Goal: Information Seeking & Learning: Find specific page/section

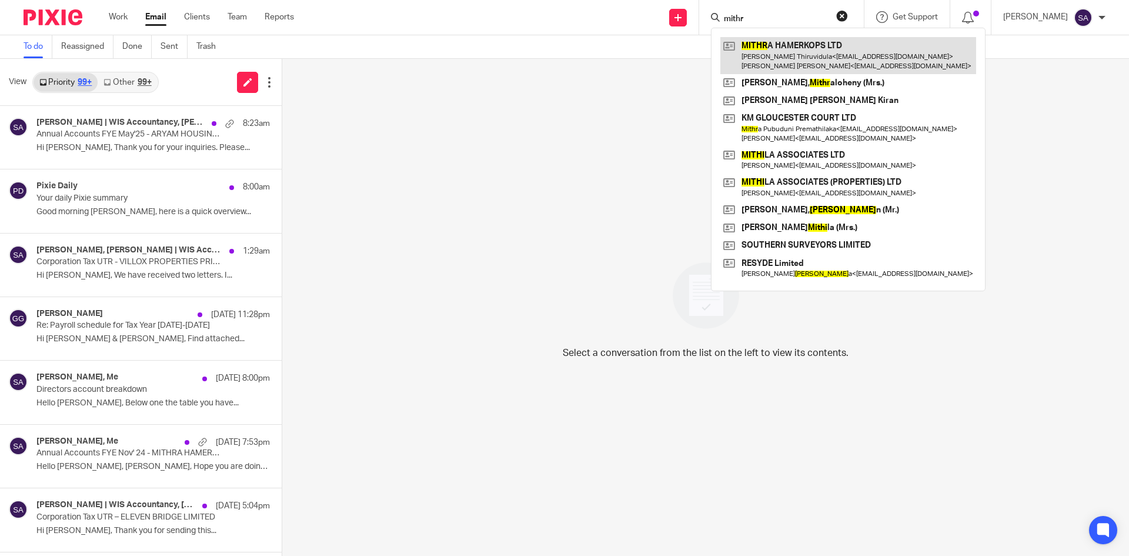
type input "mithr"
click at [768, 38] on link at bounding box center [849, 55] width 256 height 36
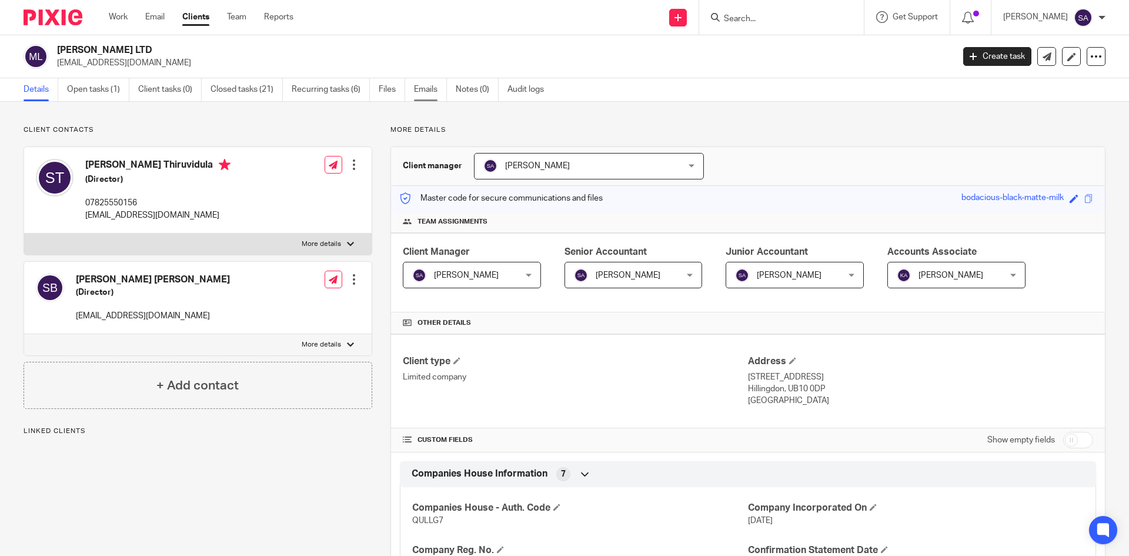
click at [425, 89] on link "Emails" at bounding box center [430, 89] width 33 height 23
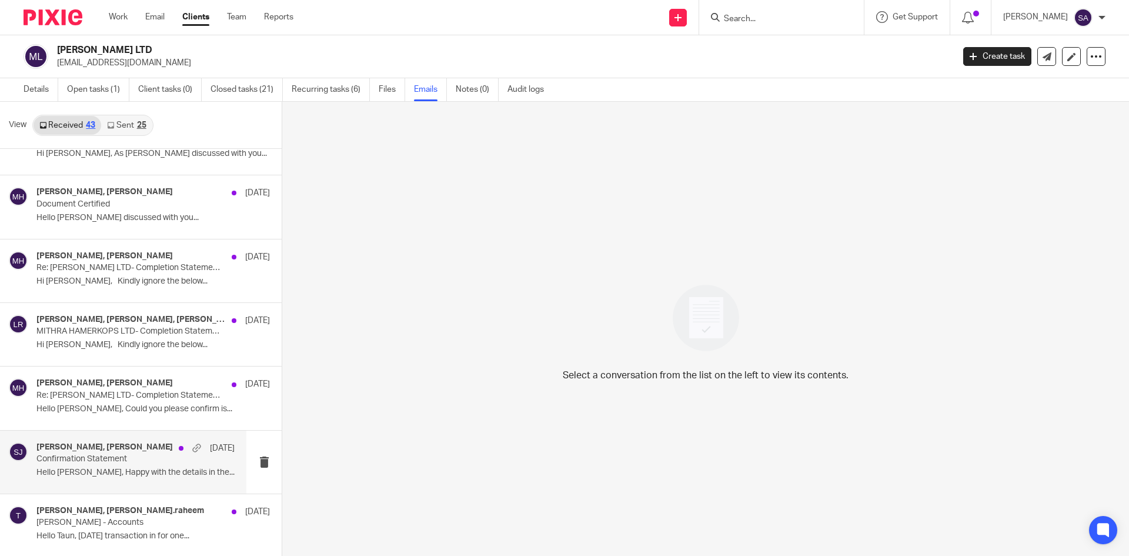
scroll to position [2, 0]
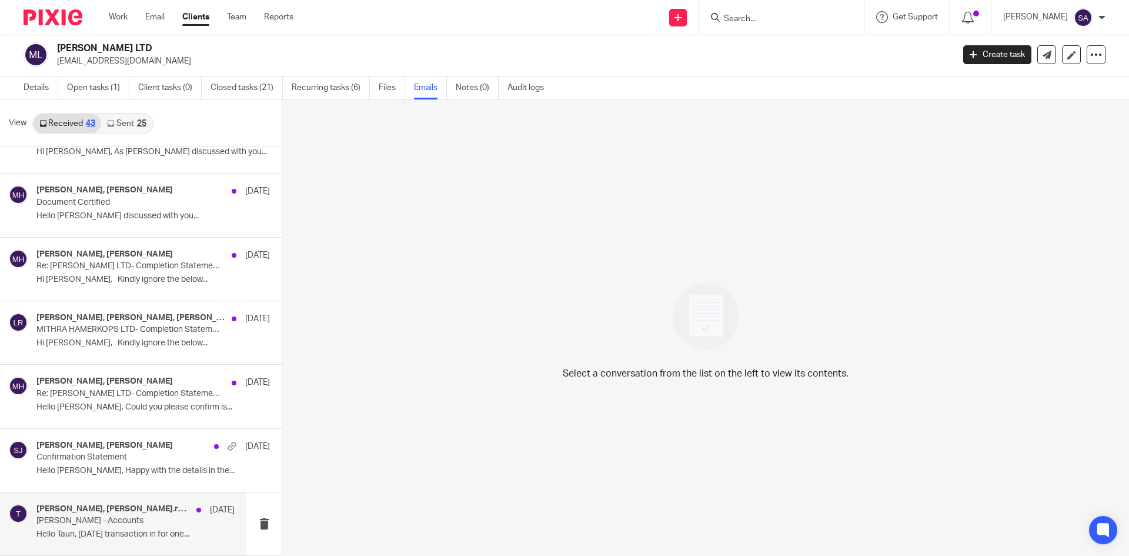
click at [96, 508] on h4 "Mithra Hamerkops, tuan.raheem" at bounding box center [113, 509] width 154 height 10
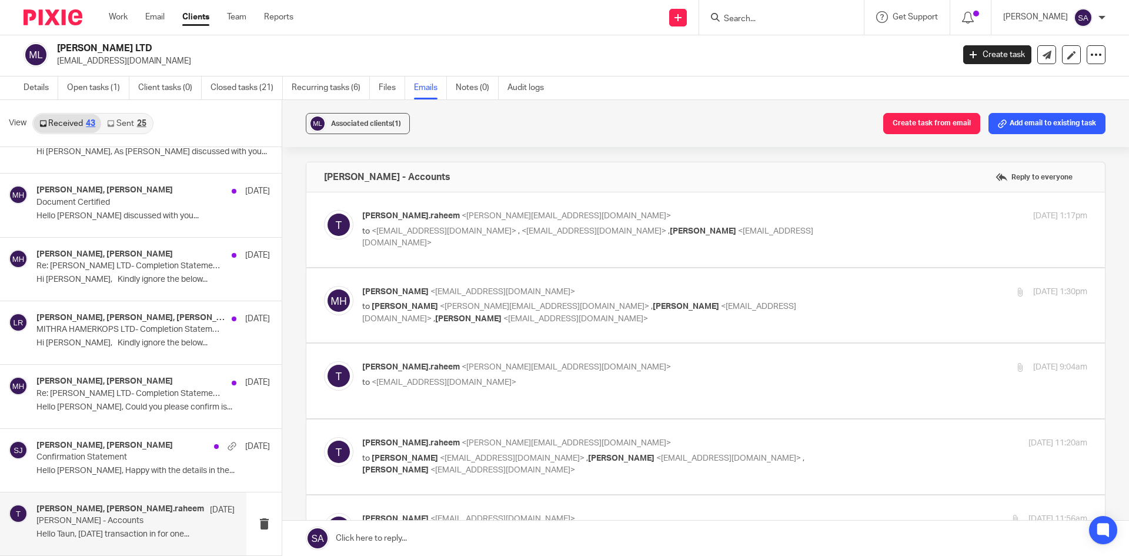
scroll to position [0, 0]
click at [868, 228] on div "tuan.raheem <tuan.raheem@wis-accountancy.co.uk> to <bsachingupta@gmail.com> , <…" at bounding box center [724, 229] width 725 height 39
checkbox input "true"
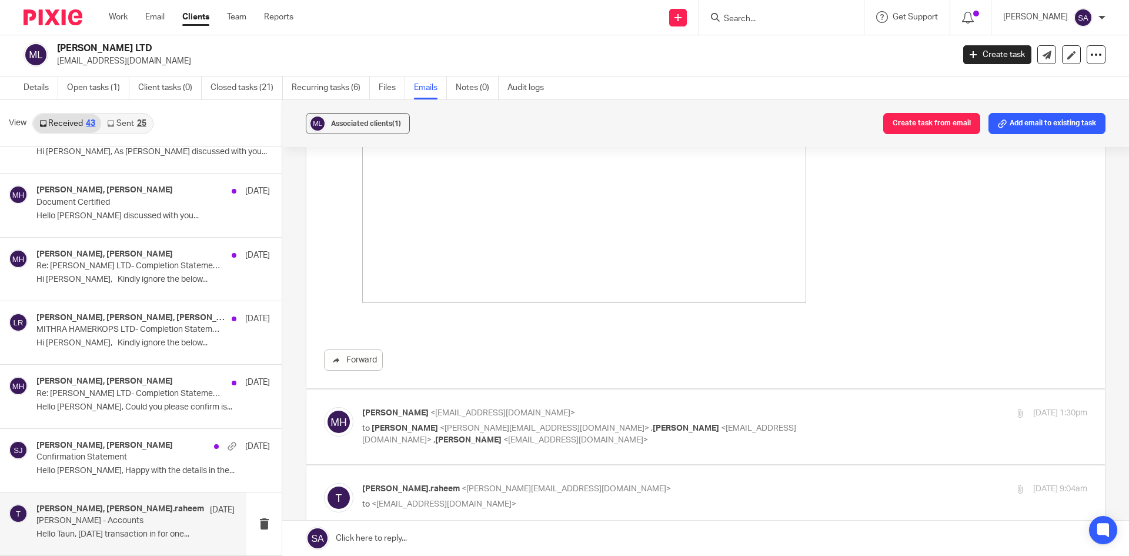
scroll to position [529, 0]
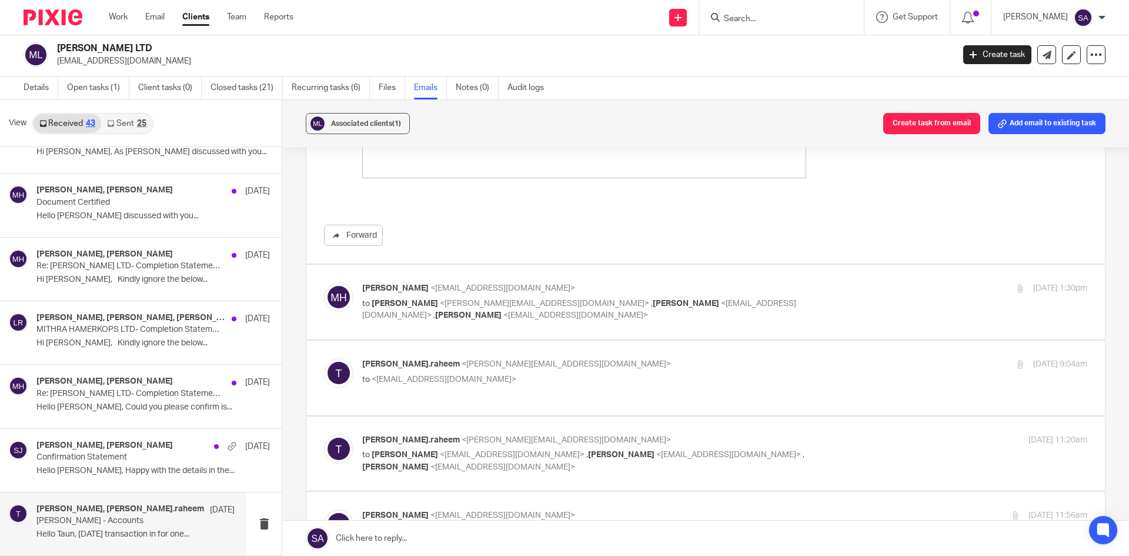
click at [865, 295] on div "Mithra Hamerkops <mithrahamerkops@gmail.com> to Tuan Raheem <tuan.raheem@wis-ac…" at bounding box center [724, 301] width 725 height 39
checkbox input "true"
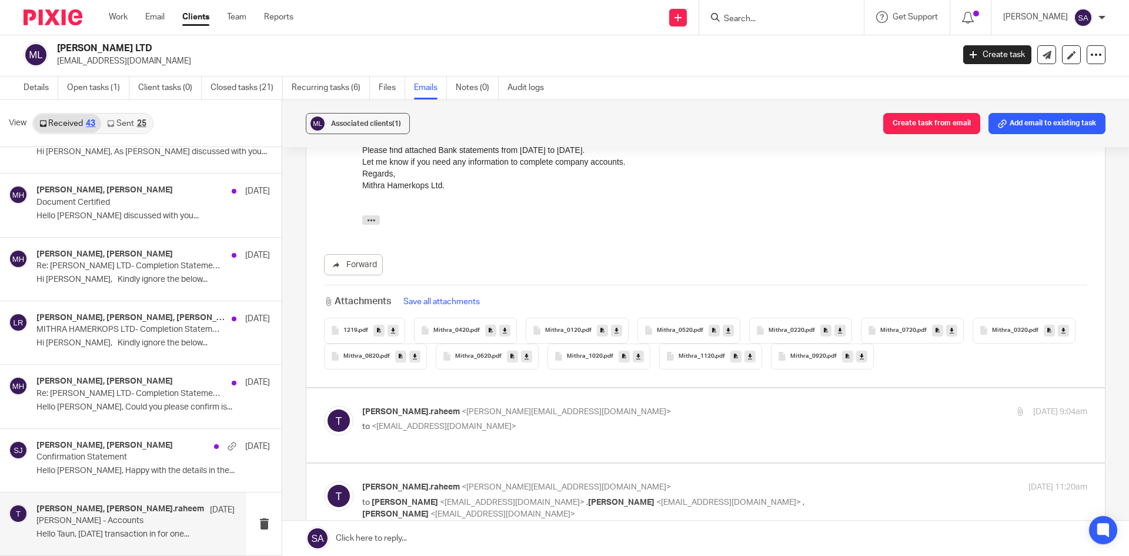
scroll to position [765, 0]
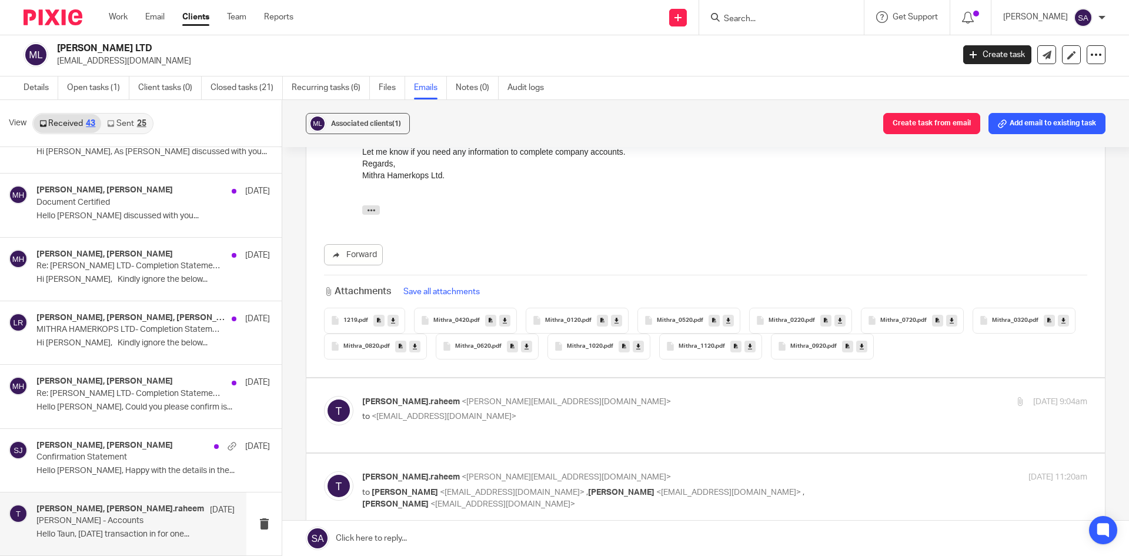
click at [773, 378] on label at bounding box center [705, 415] width 799 height 75
click at [324, 395] on input "checkbox" at bounding box center [324, 395] width 1 height 1
checkbox input "true"
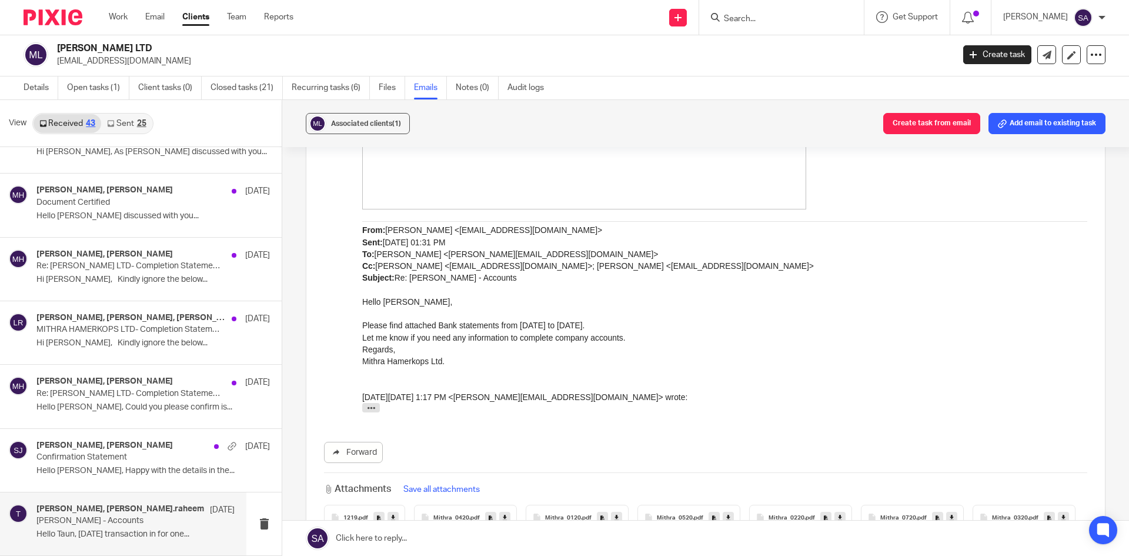
scroll to position [1529, 0]
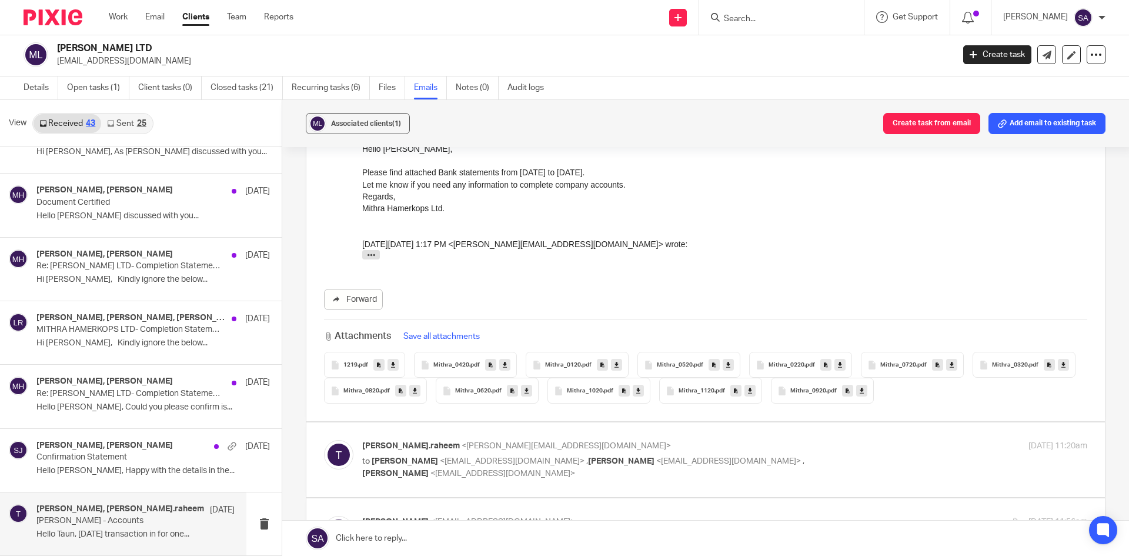
click at [848, 455] on div "tuan.raheem <tuan.raheem@wis-accountancy.co.uk> to Mithra Hamerkops <mithrahame…" at bounding box center [724, 459] width 725 height 39
checkbox input "true"
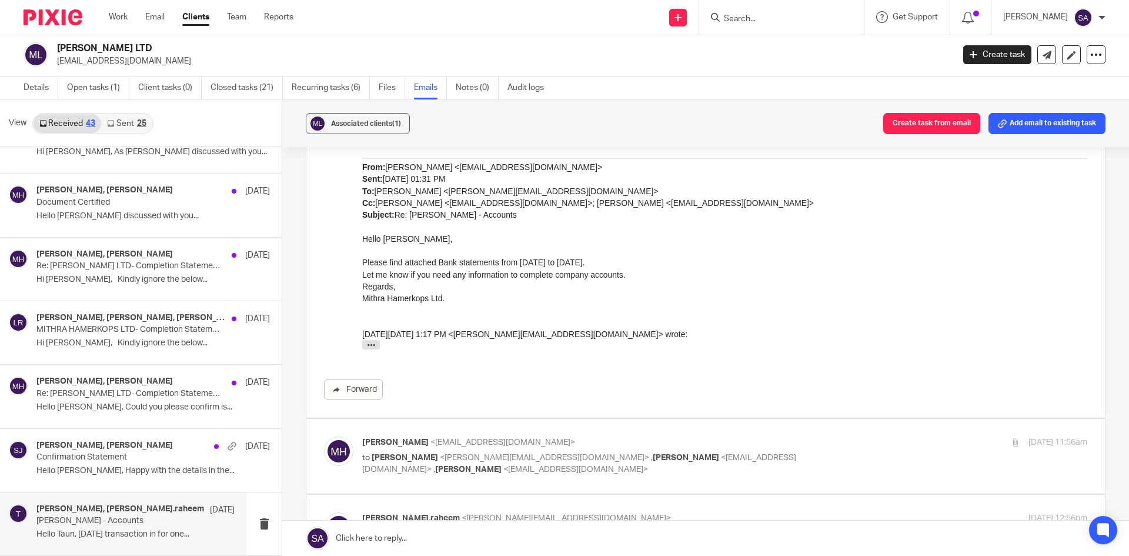
scroll to position [2353, 0]
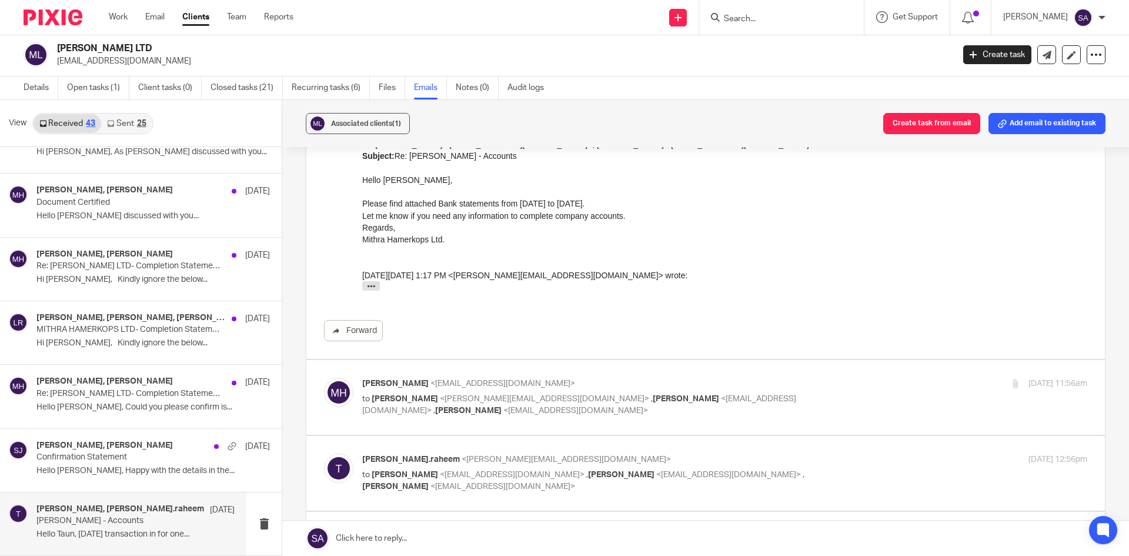
click at [869, 394] on div "Mithra Hamerkops <mithrahamerkops@gmail.com> to Tuan Raheem <tuan.raheem@wis-ac…" at bounding box center [724, 397] width 725 height 39
checkbox input "true"
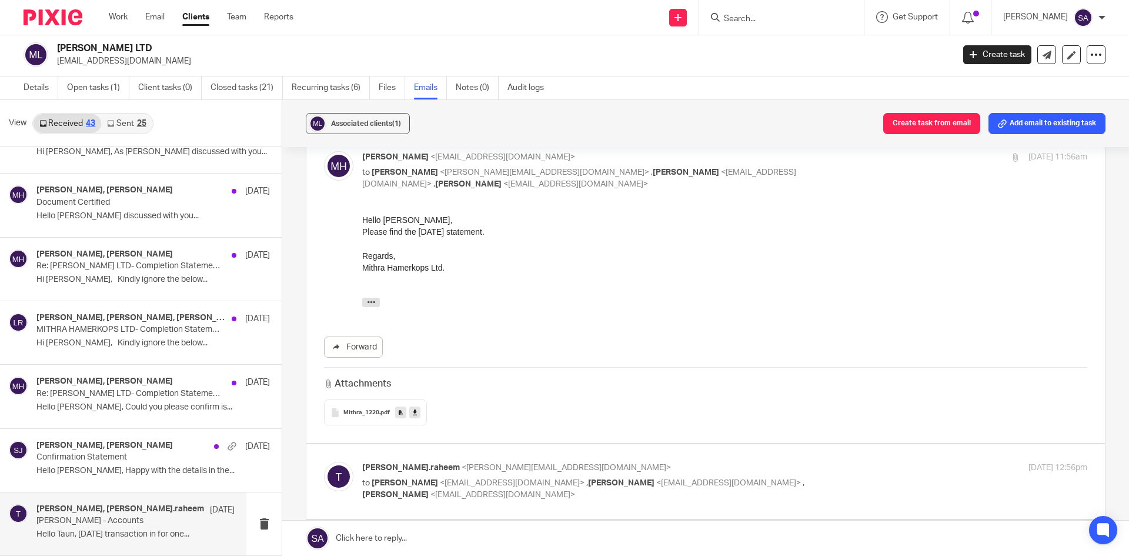
scroll to position [2588, 0]
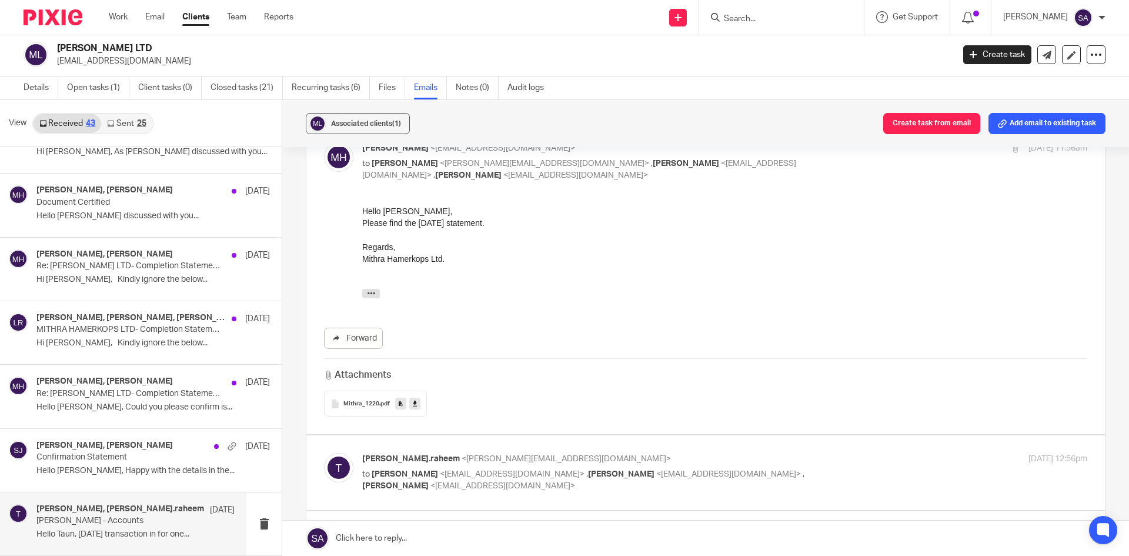
click at [862, 459] on div "11 Aug 2021 12:56pm" at bounding box center [967, 459] width 242 height 12
checkbox input "true"
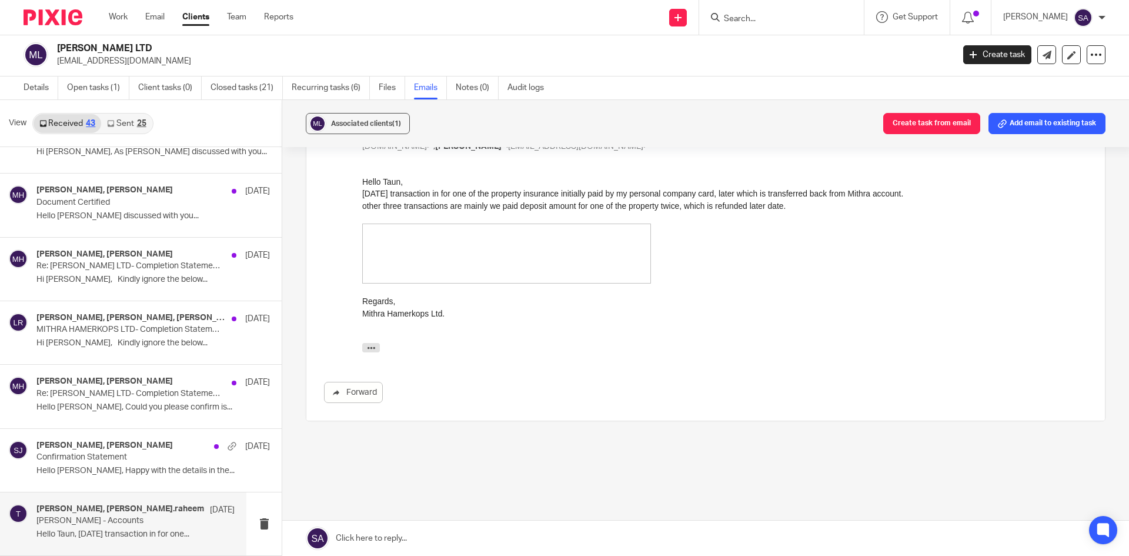
scroll to position [3732, 0]
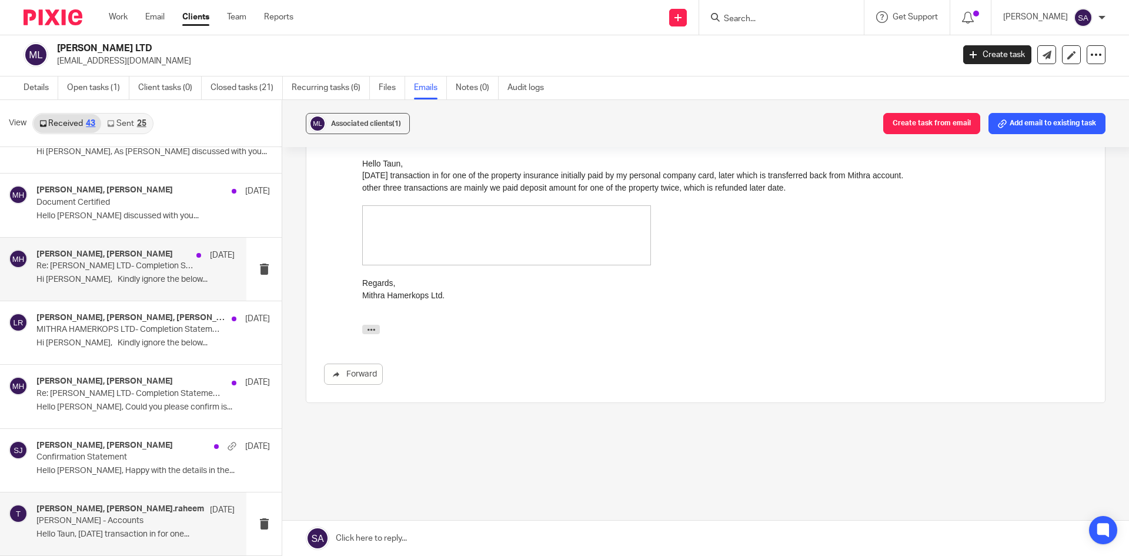
click at [128, 271] on p "Re: MITHRA HAMERKOPS LTD- Completion Statements" at bounding box center [115, 266] width 159 height 10
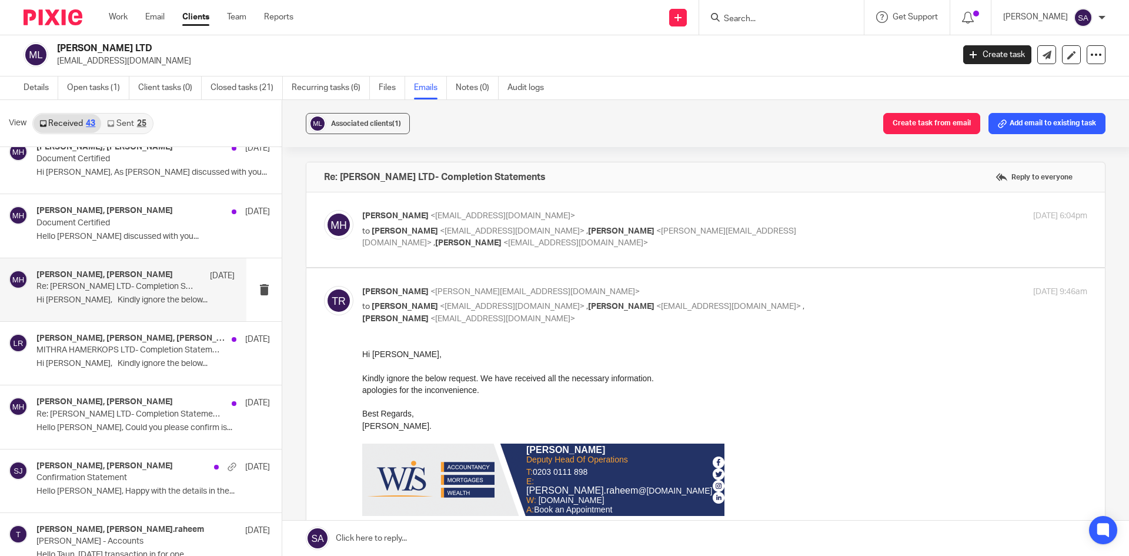
scroll to position [2322, 0]
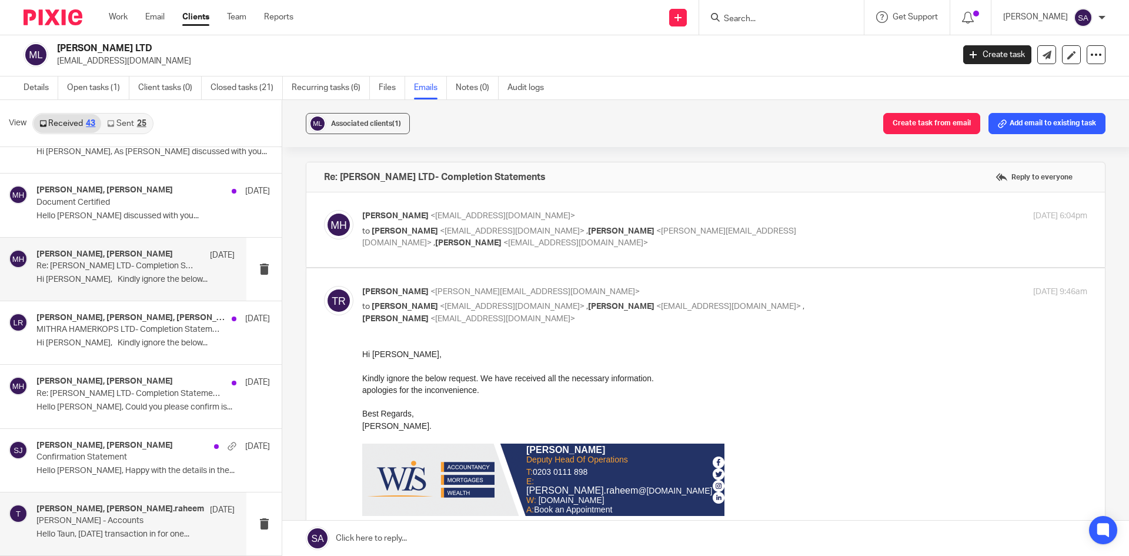
click at [78, 510] on h4 "Mithra Hamerkops, tuan.raheem" at bounding box center [120, 509] width 168 height 10
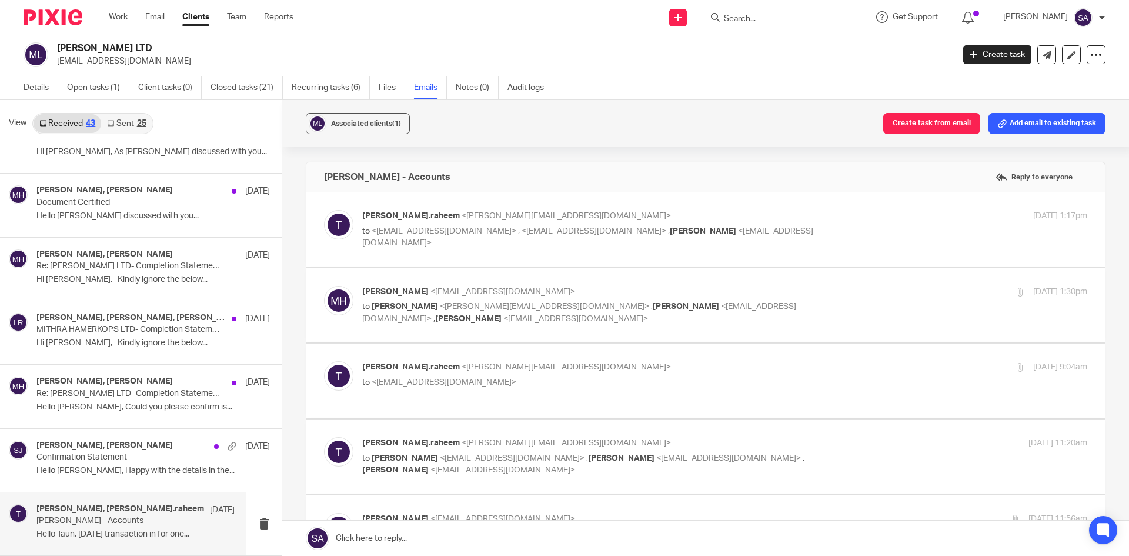
scroll to position [0, 0]
click at [831, 217] on p "tuan.raheem <tuan.raheem@wis-accountancy.co.uk>" at bounding box center [603, 216] width 483 height 12
checkbox input "true"
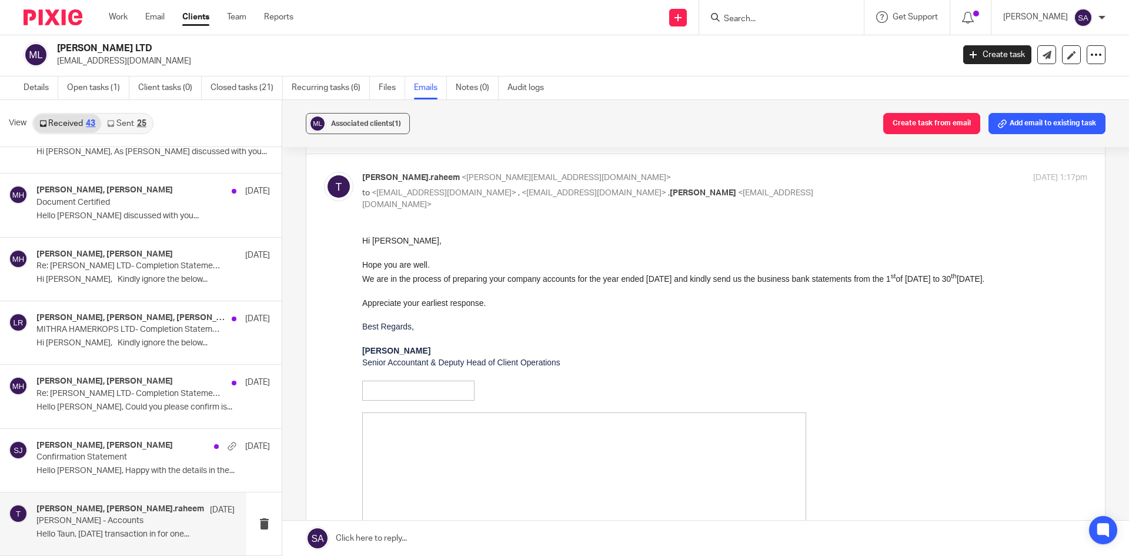
scroll to position [59, 0]
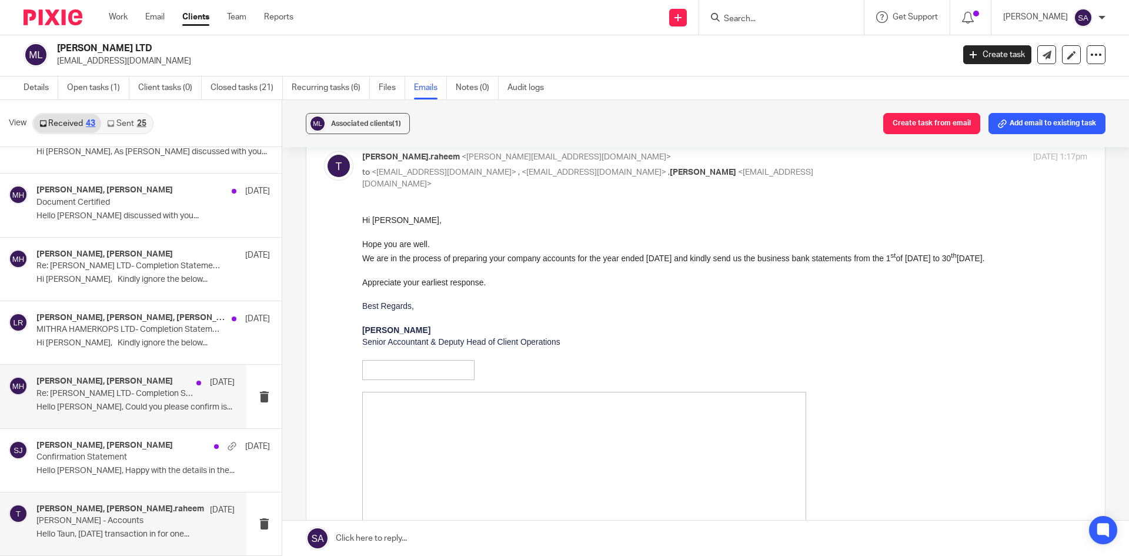
click at [130, 389] on p "Re: MITHRA HAMERKOPS LTD- Completion Statements" at bounding box center [115, 394] width 159 height 10
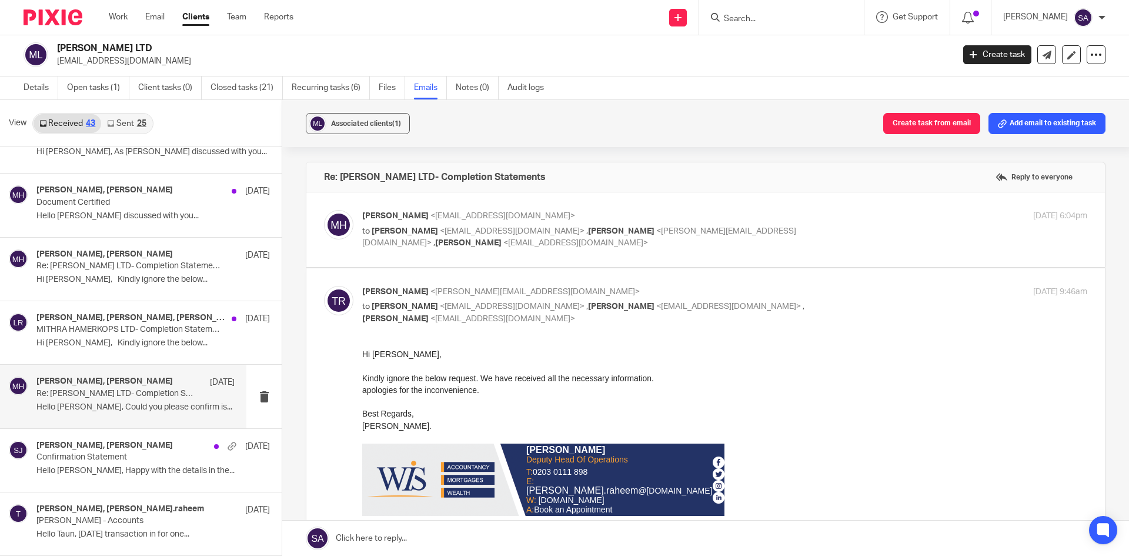
scroll to position [0, 0]
click at [62, 341] on p "Hi Sachin, Kindly ignore the below..." at bounding box center [135, 343] width 198 height 10
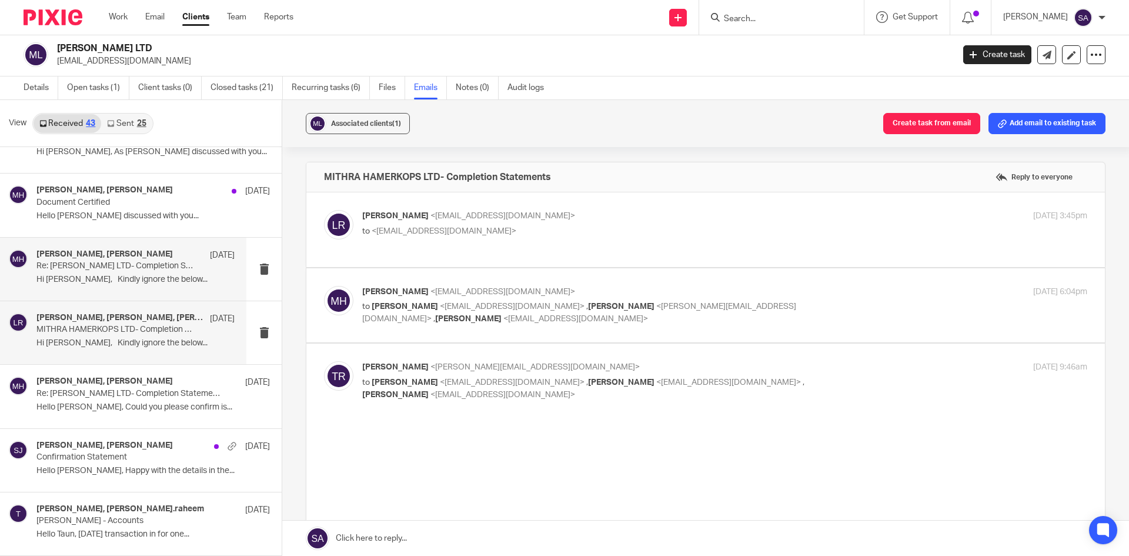
click at [106, 278] on p "Hi Sachin, Kindly ignore the below..." at bounding box center [135, 280] width 198 height 10
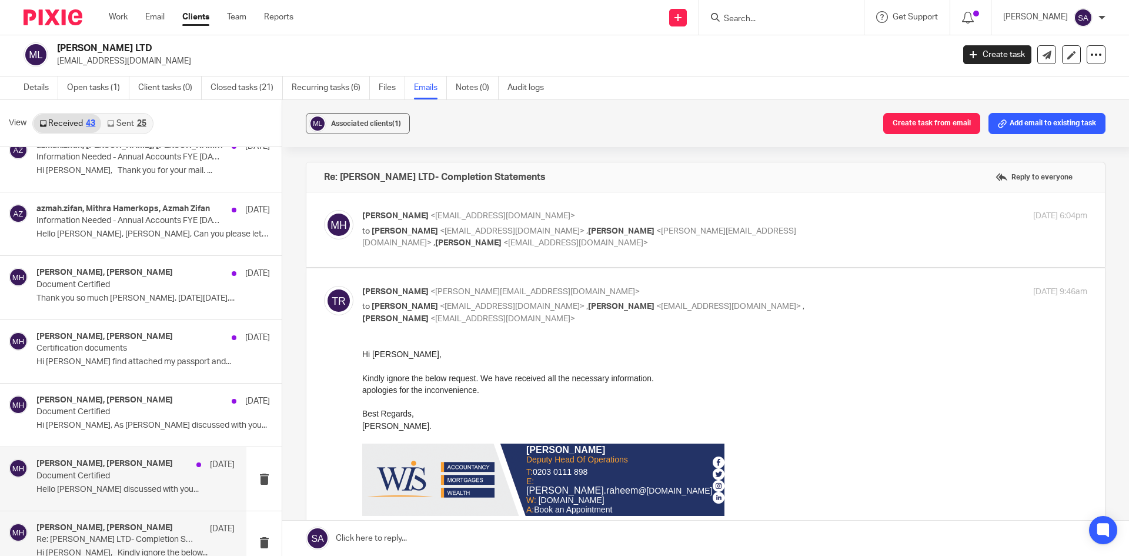
scroll to position [2027, 0]
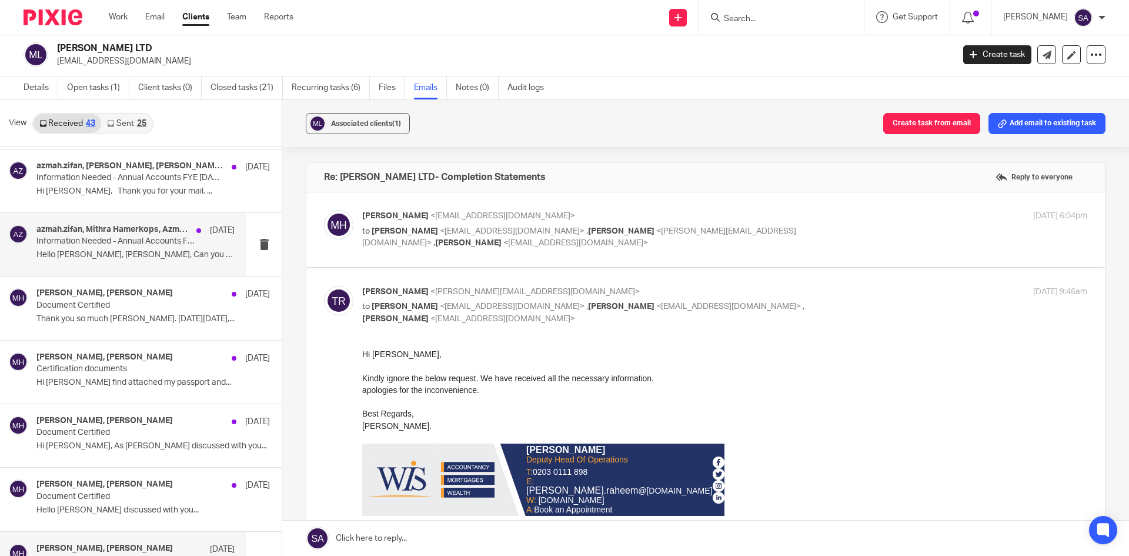
click at [116, 235] on div "azmah.zifan, Mithra Hamerkops, Azmah Zifan 10 Mar 2022" at bounding box center [135, 231] width 198 height 12
click at [96, 251] on p "Hello Azmah, Tuan, Can you please let me..." at bounding box center [135, 255] width 198 height 10
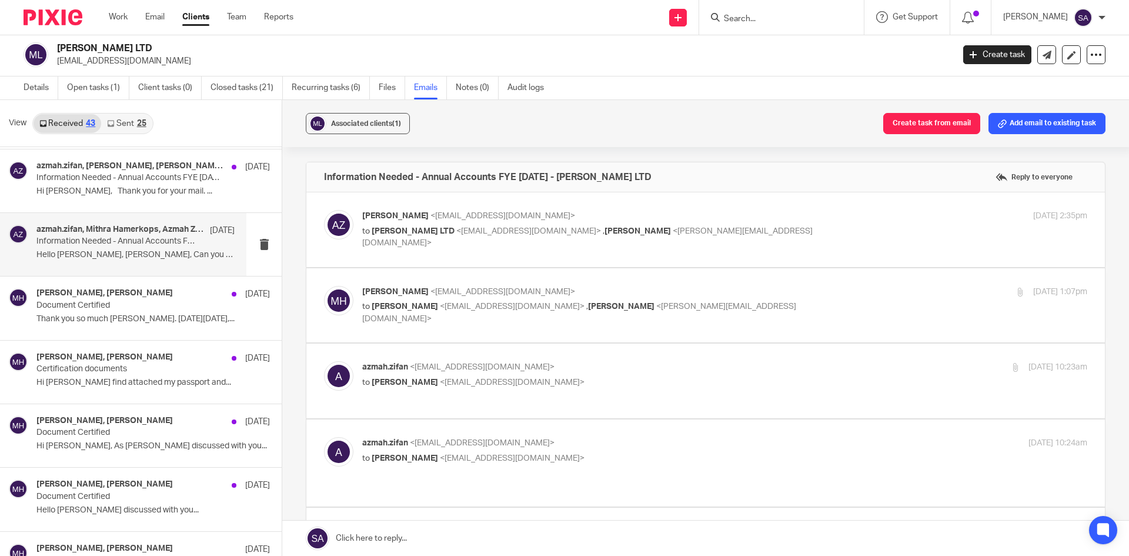
scroll to position [0, 0]
click at [887, 232] on div "Azmah Zifan <azmah.zifan@wis-accountancy.co.uk> to MITHRA HAMERKOPS LTD <mithra…" at bounding box center [724, 229] width 725 height 39
checkbox input "true"
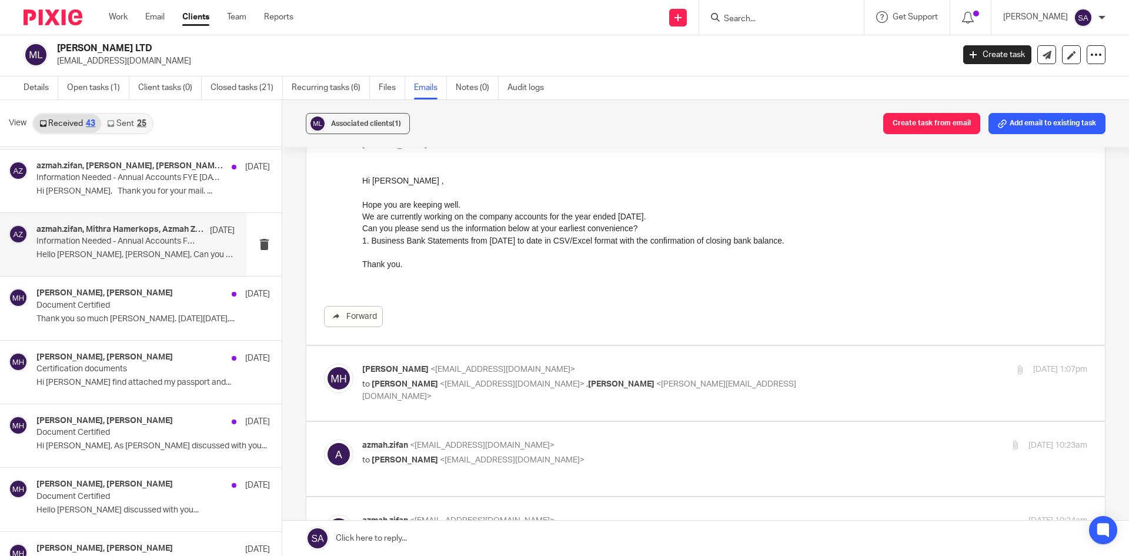
scroll to position [118, 0]
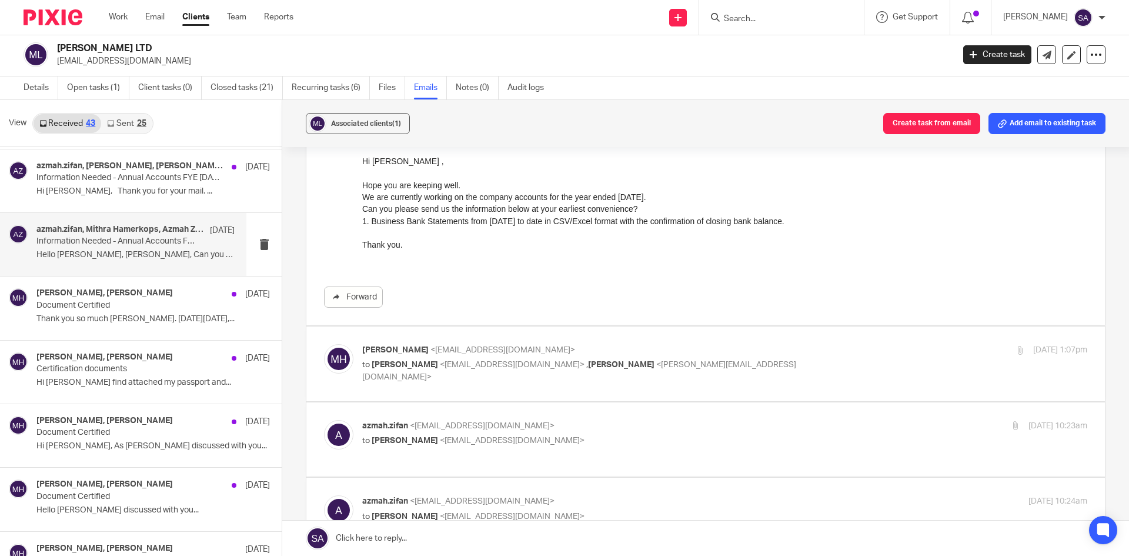
click at [826, 359] on p "to Azmah Zifan <azmah.zifan@wis-accountancy.co.uk> , Tuan Raheem <tuan.raheem@w…" at bounding box center [603, 371] width 483 height 24
checkbox input "true"
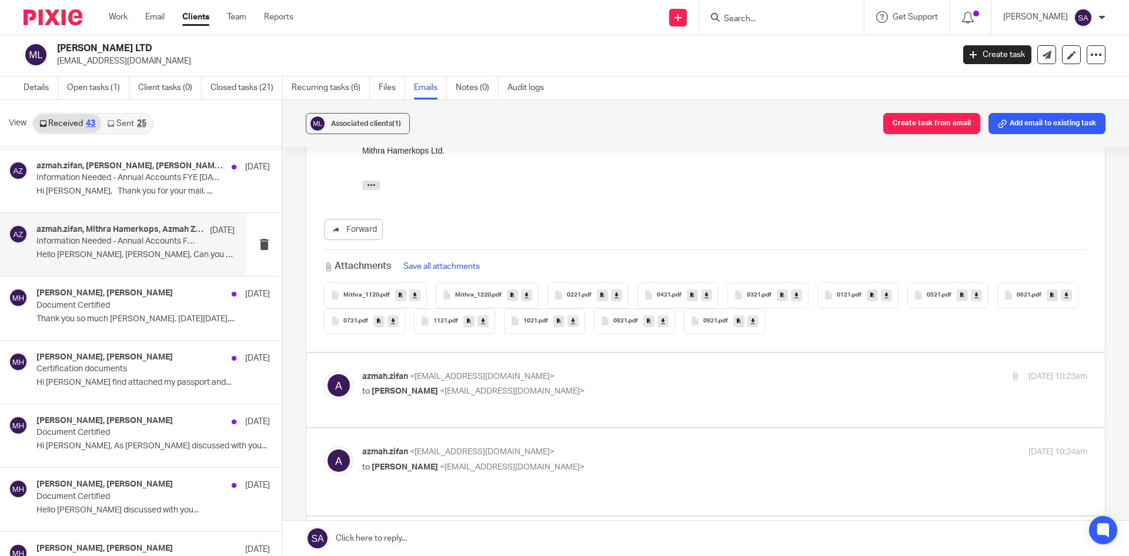
scroll to position [588, 0]
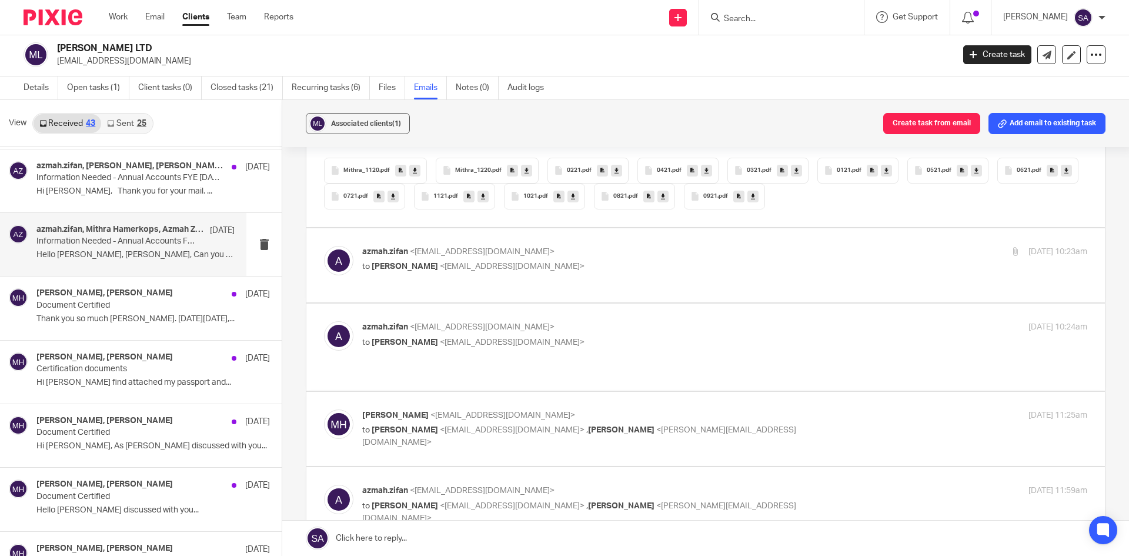
click at [780, 246] on p "azmah.zifan <azmah.zifan@wis-accountancy.co.uk>" at bounding box center [603, 252] width 483 height 12
checkbox input "true"
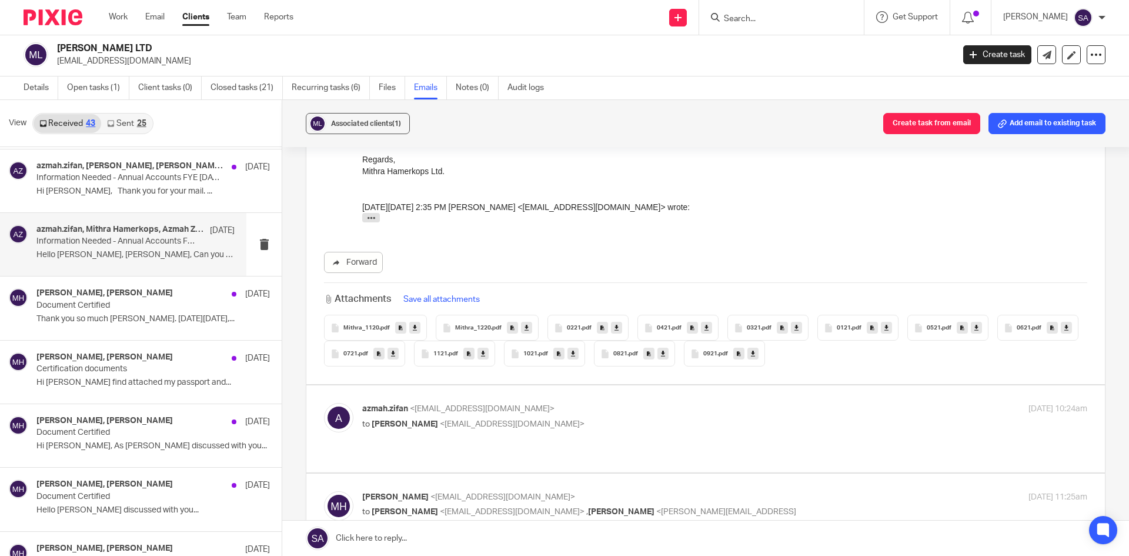
scroll to position [1235, 0]
click at [746, 419] on p "to Mithra Hamerkops <mithrahamerkops@gmail.com>" at bounding box center [603, 424] width 483 height 12
checkbox input "true"
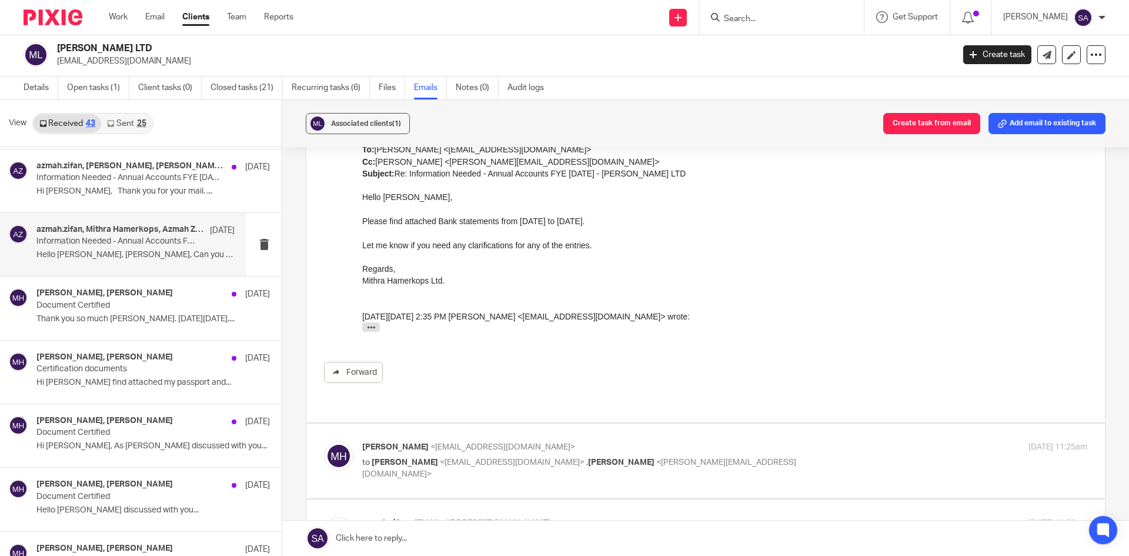
scroll to position [2059, 0]
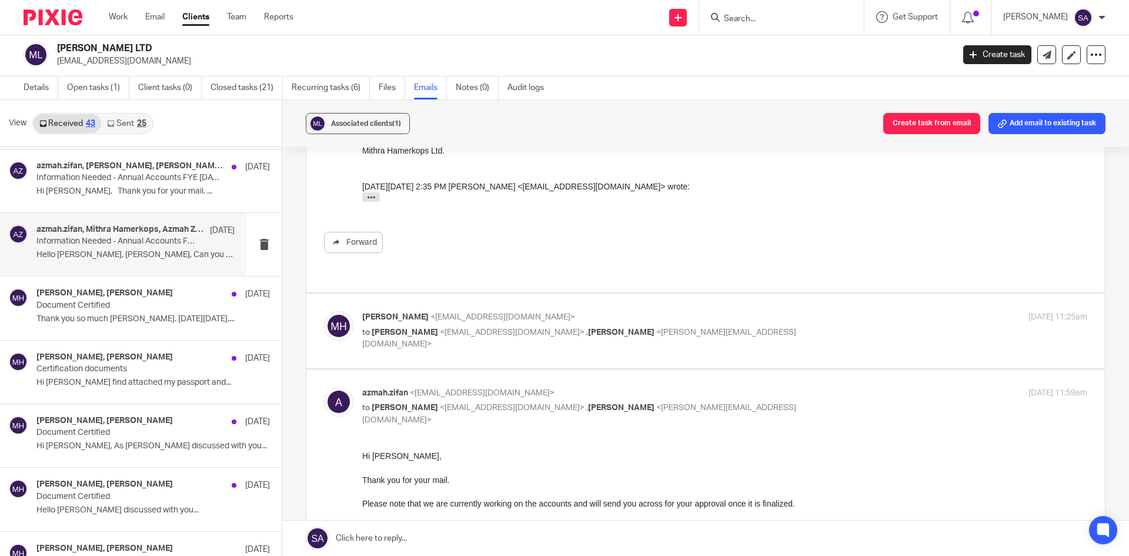
click at [846, 313] on div "10 Mar 2022 11:25am" at bounding box center [967, 317] width 242 height 12
checkbox input "true"
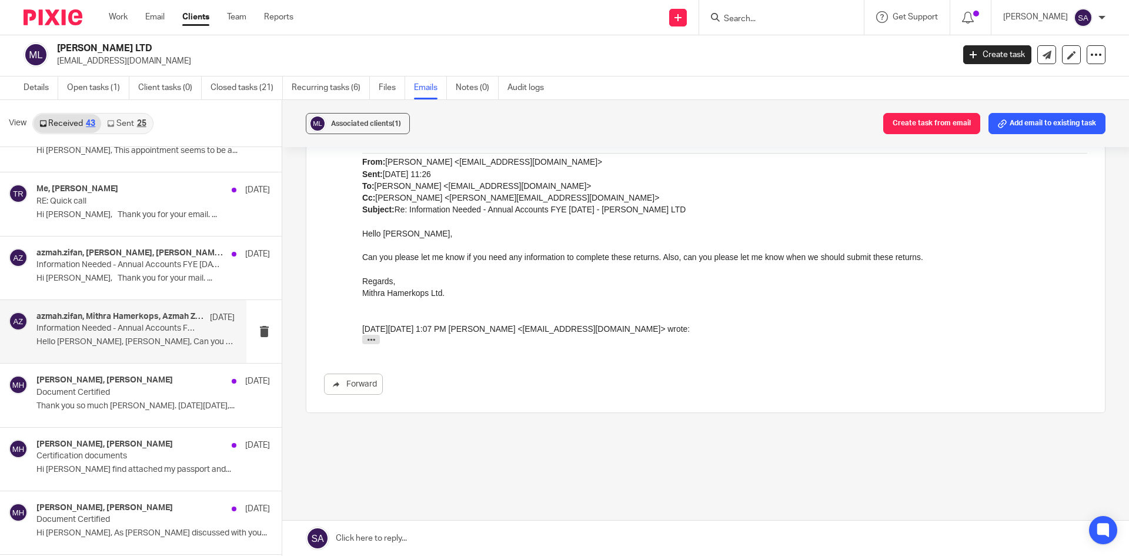
scroll to position [1910, 0]
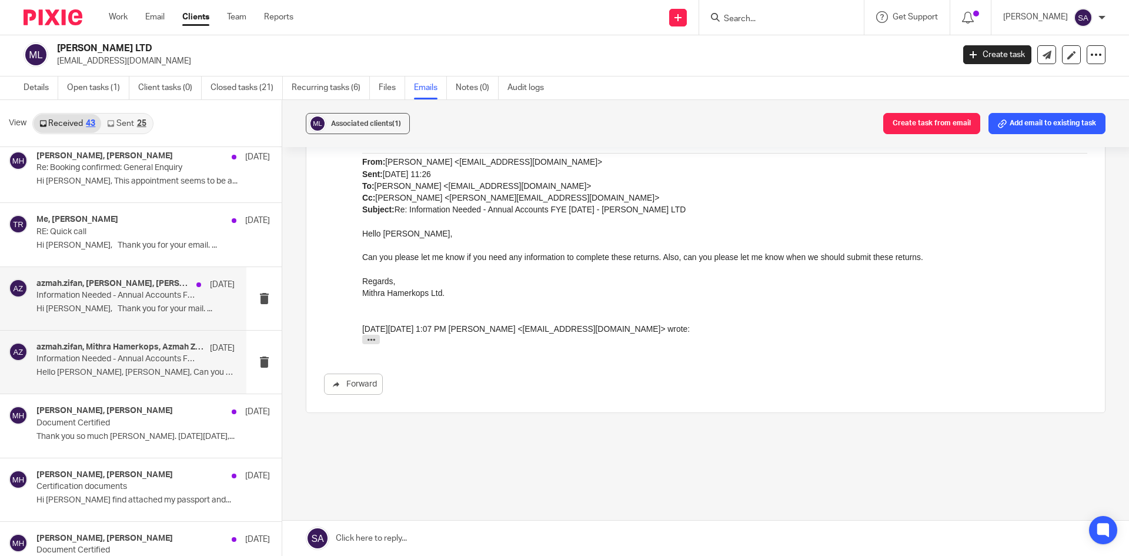
click at [118, 284] on h4 "azmah.zifan, Mithra Hamerkops, Tuan Raheem, Azmah Zifan" at bounding box center [113, 284] width 154 height 10
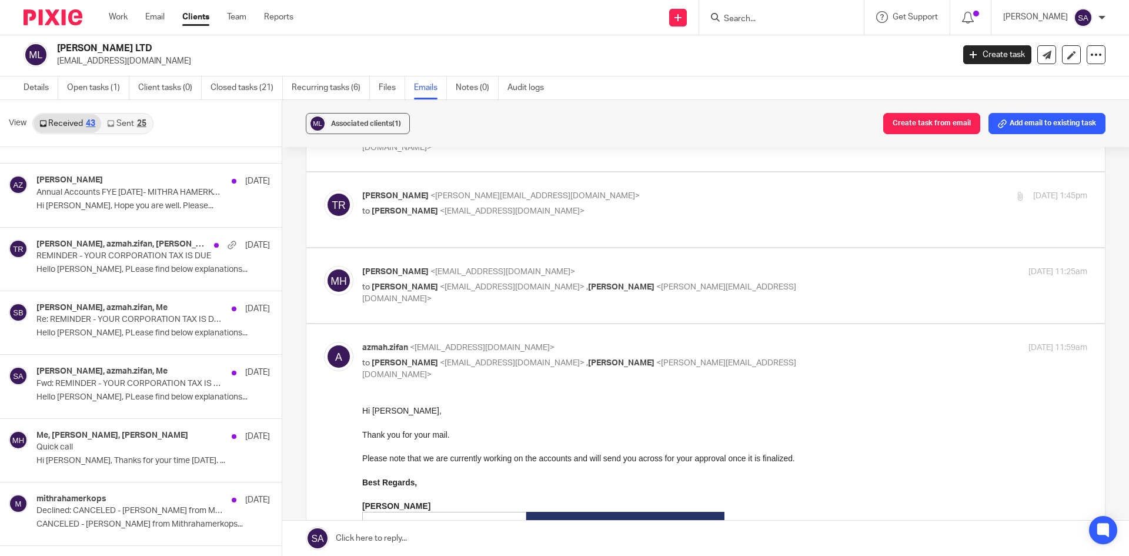
scroll to position [115, 0]
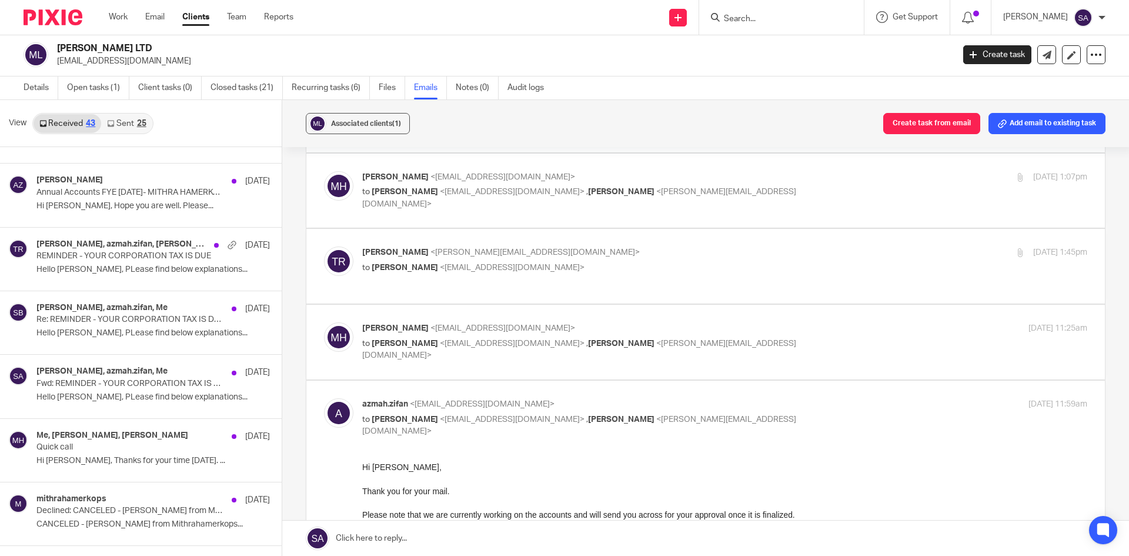
click at [861, 359] on div "Mithra Hamerkops <mithrahamerkops@gmail.com> to Azmah Zifan <azmah.zifan@wis-ac…" at bounding box center [705, 341] width 763 height 39
click at [837, 264] on div "Tuan Raheem <tuan.raheem@wis-accountancy.co.uk> to Lakshani Rajapaksa <lakshani…" at bounding box center [724, 260] width 725 height 29
checkbox input "true"
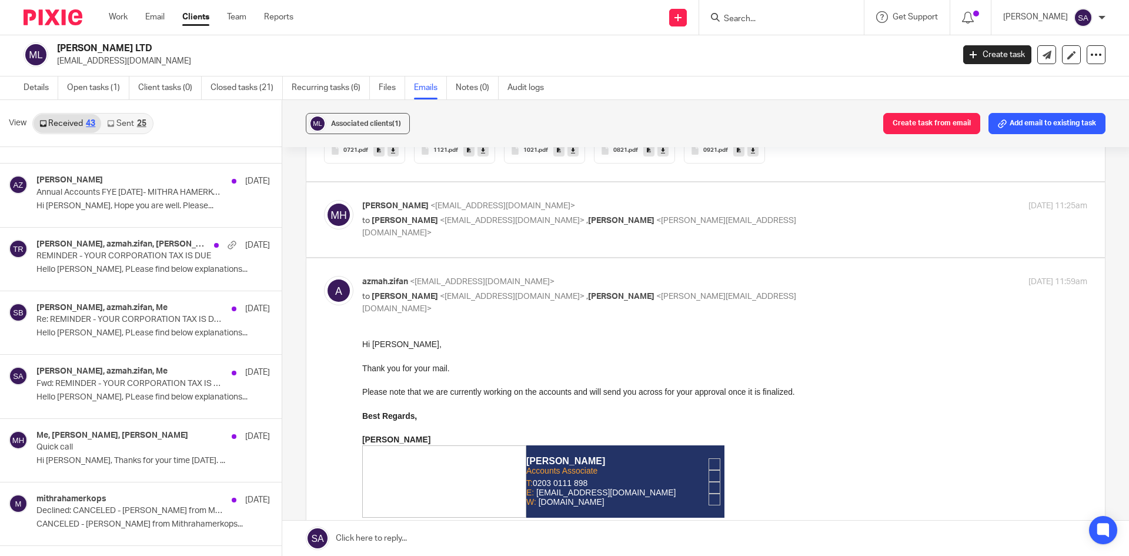
scroll to position [997, 0]
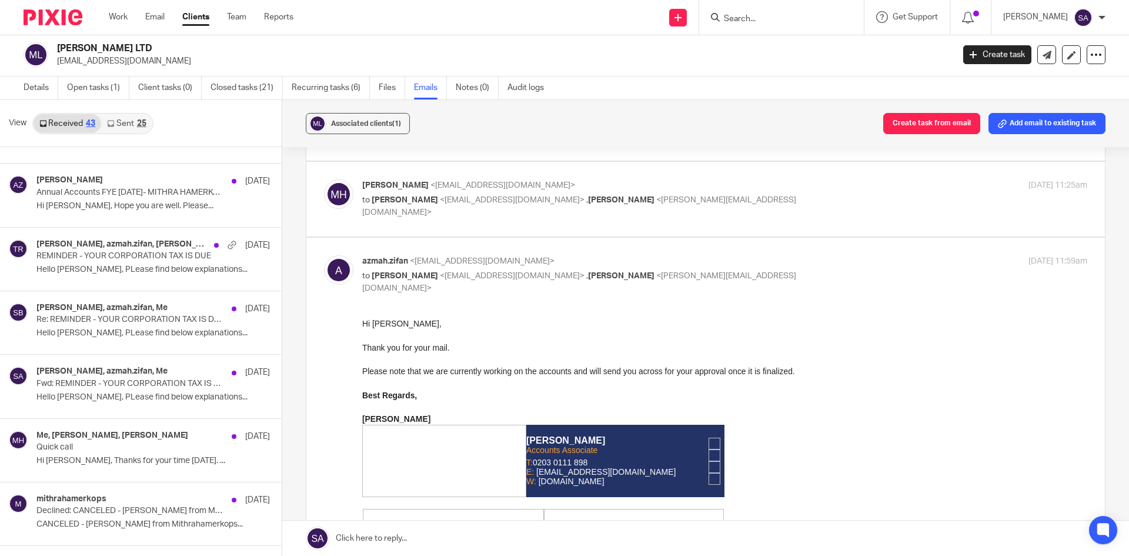
click at [859, 196] on div "Mithra Hamerkops <mithrahamerkops@gmail.com> to Azmah Zifan <azmah.zifan@wis-ac…" at bounding box center [724, 198] width 725 height 39
checkbox input "true"
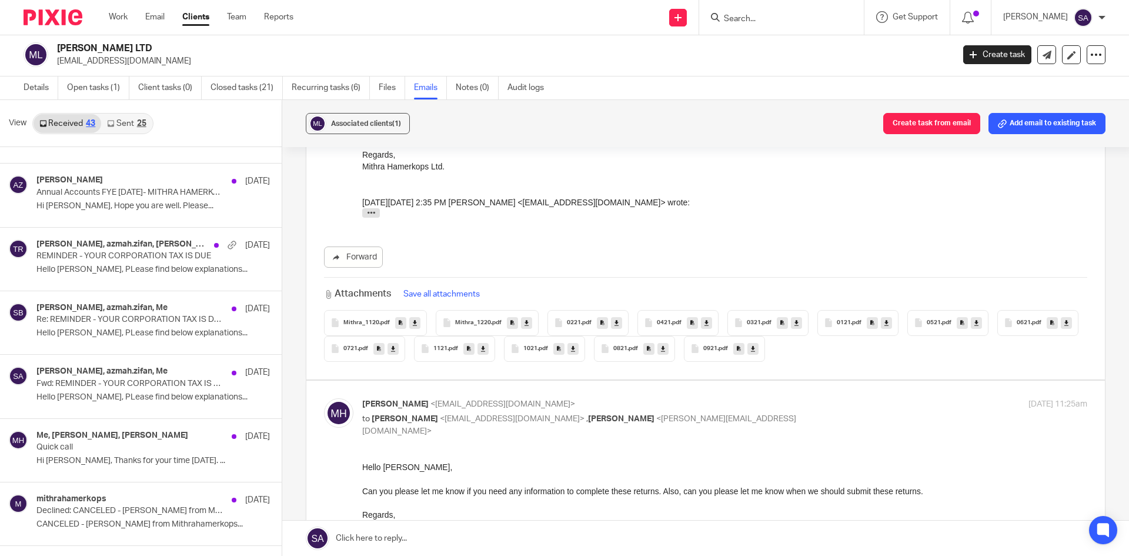
scroll to position [621, 0]
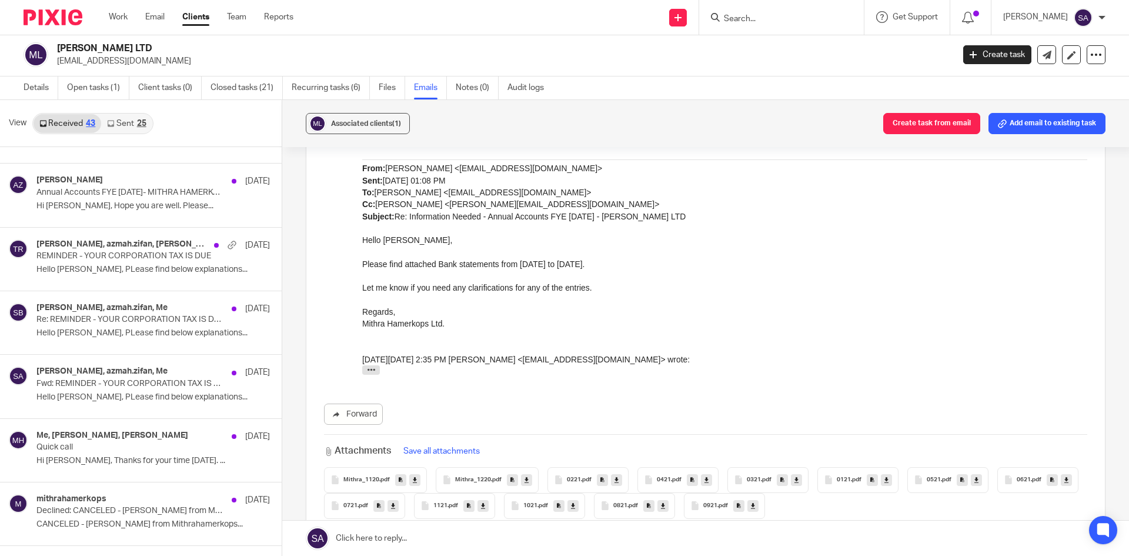
click at [569, 478] on span "0221" at bounding box center [574, 479] width 14 height 7
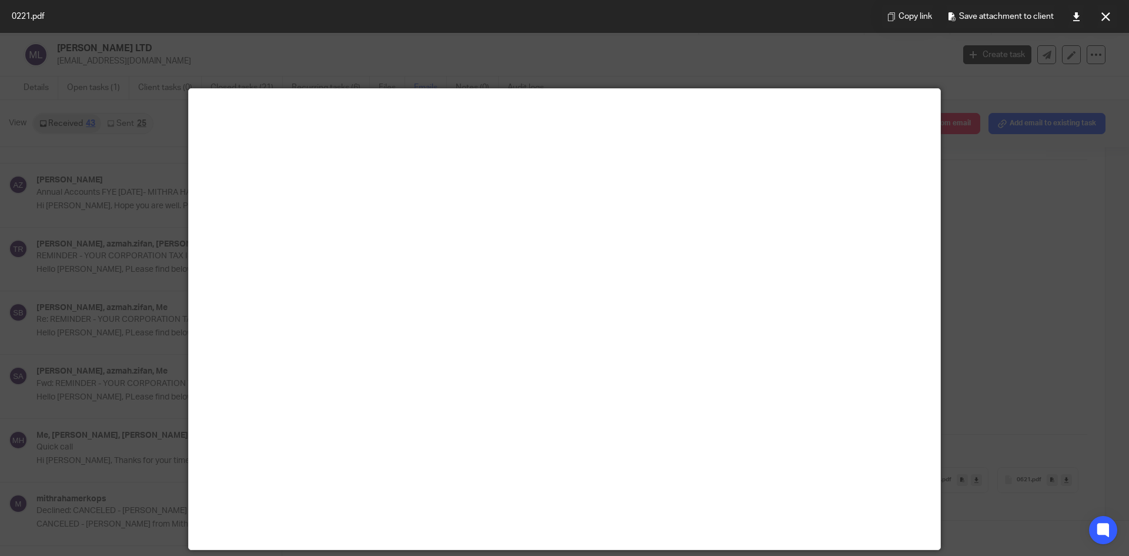
click at [1019, 328] on div at bounding box center [564, 278] width 1129 height 556
click at [1111, 14] on button at bounding box center [1106, 17] width 24 height 24
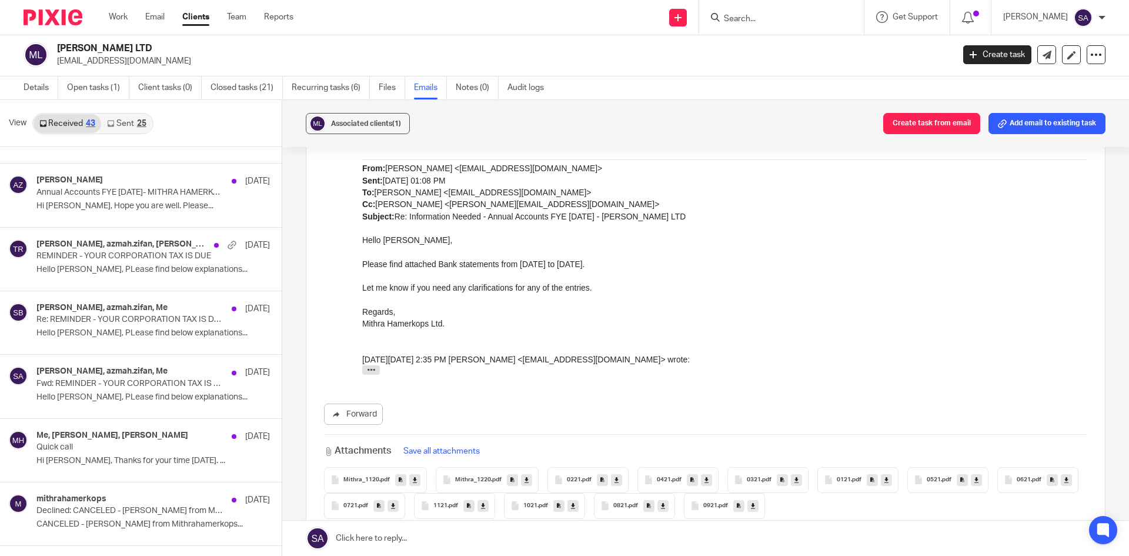
click at [628, 508] on span "0821" at bounding box center [620, 505] width 14 height 7
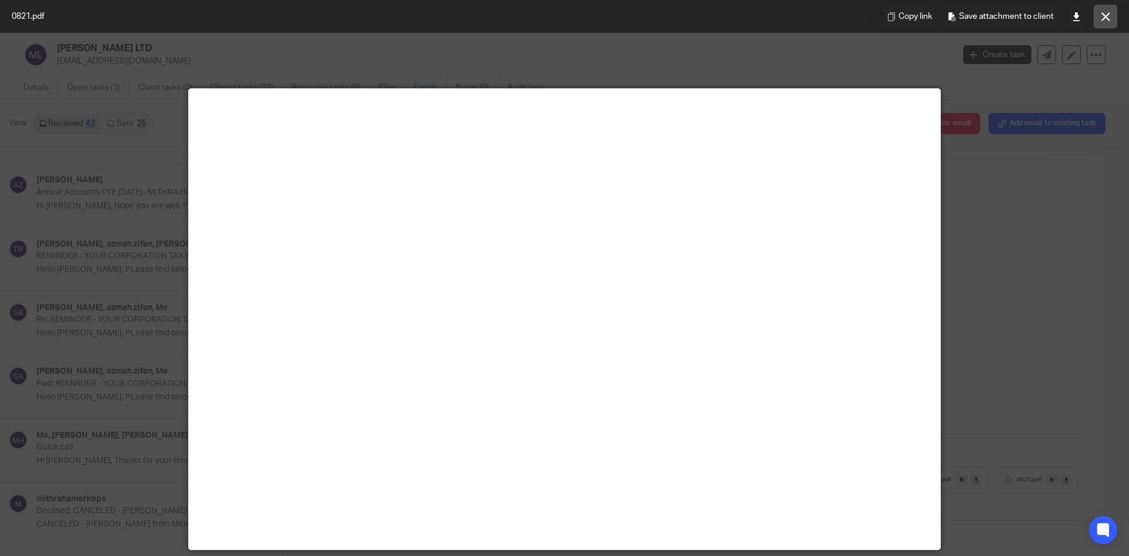
click at [1111, 13] on button at bounding box center [1106, 17] width 24 height 24
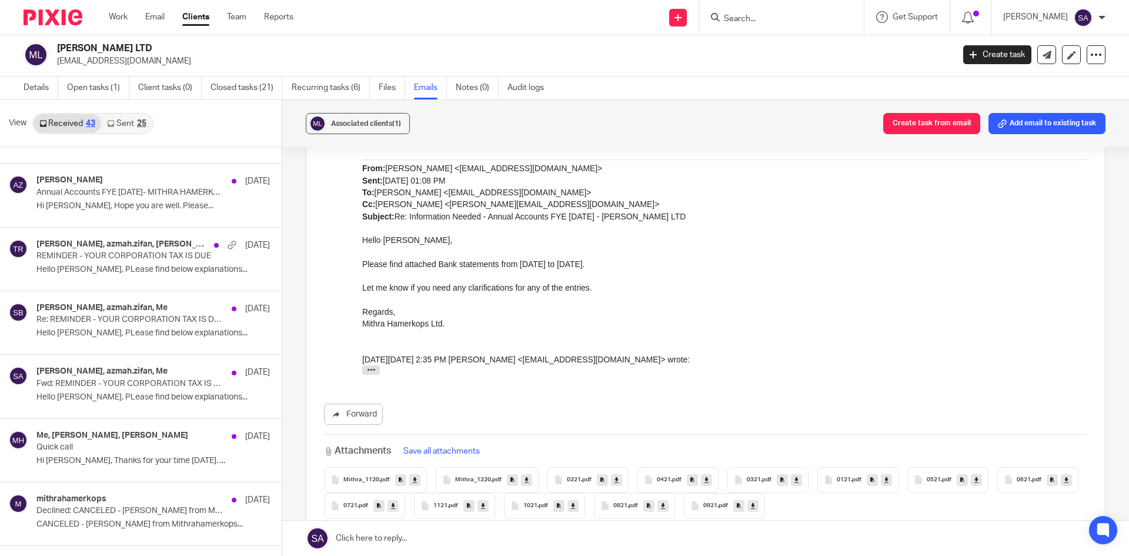
click at [349, 480] on span "Mithra_1120" at bounding box center [362, 479] width 36 height 7
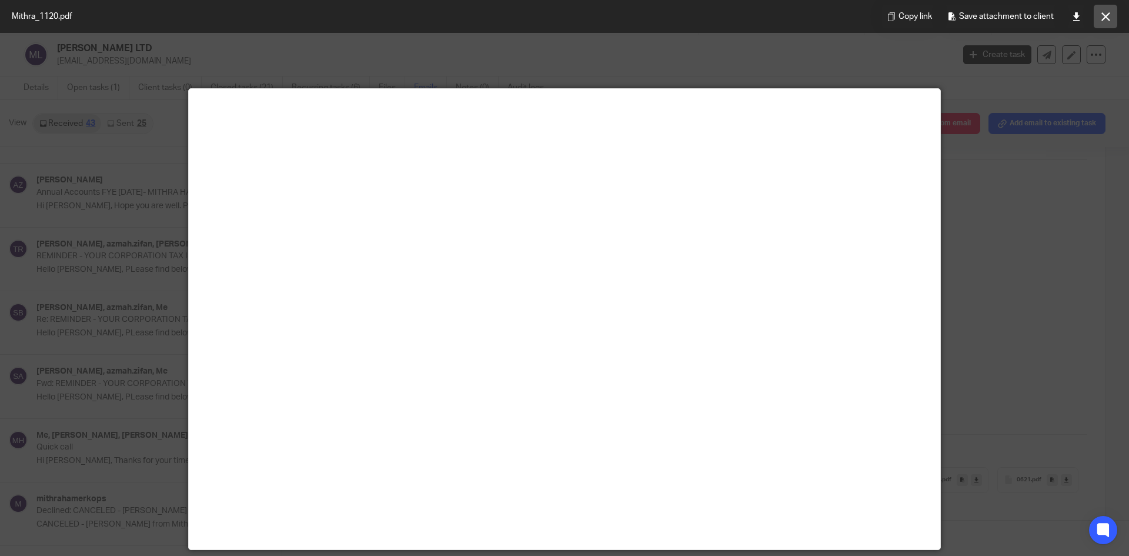
click at [1099, 20] on button at bounding box center [1106, 17] width 24 height 24
